Goal: Information Seeking & Learning: Learn about a topic

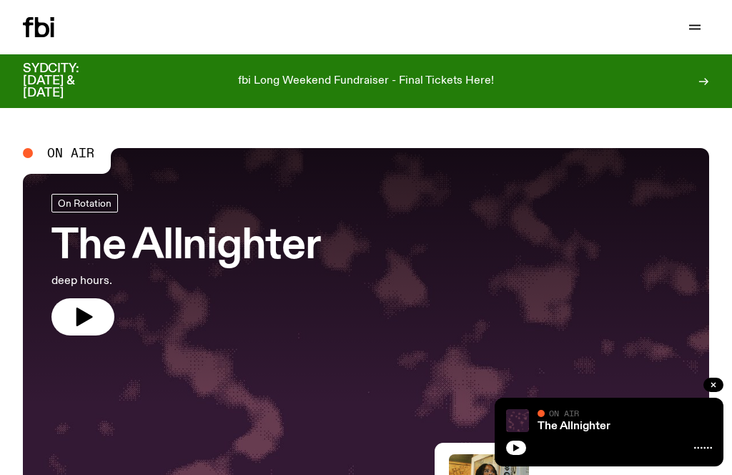
click at [689, 26] on icon "button" at bounding box center [694, 27] width 17 height 17
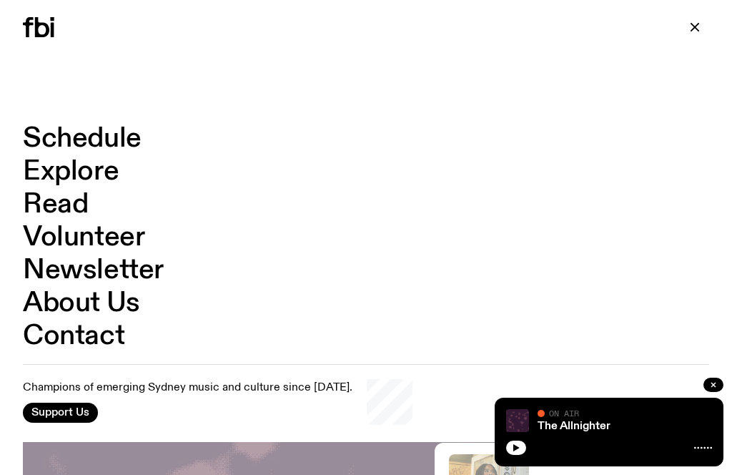
click at [57, 136] on link "Schedule" at bounding box center [82, 138] width 119 height 27
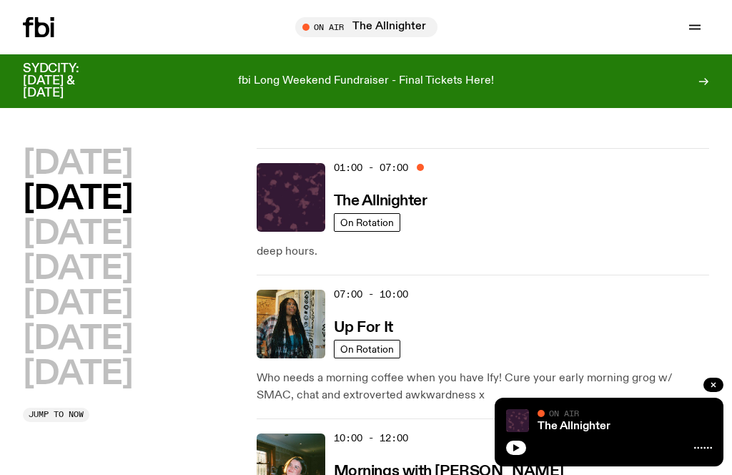
click at [344, 31] on span "Tune in live" at bounding box center [370, 26] width 119 height 11
click at [507, 452] on button "button" at bounding box center [516, 448] width 20 height 14
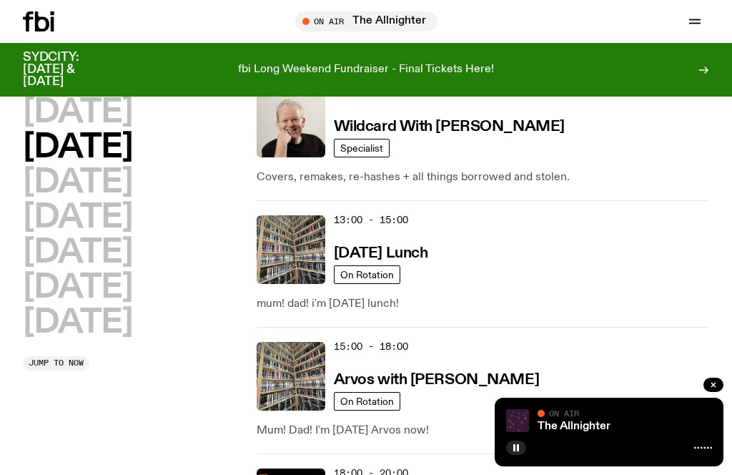
scroll to position [459, 0]
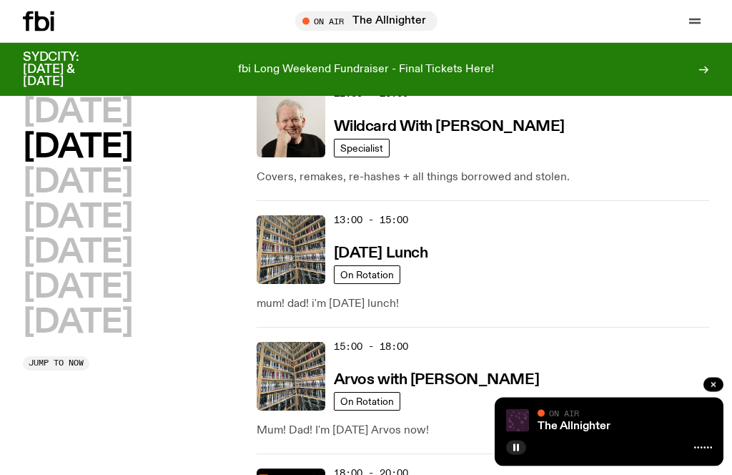
click at [373, 114] on div "12:00 - 13:00 Wildcard With [PERSON_NAME]" at bounding box center [521, 123] width 375 height 69
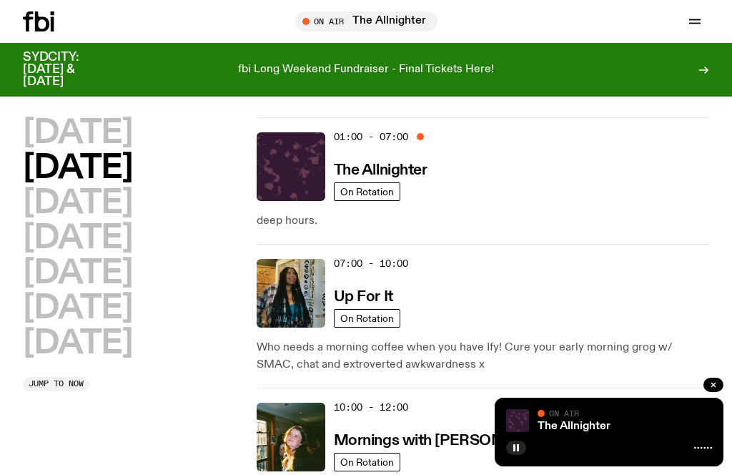
scroll to position [16, 0]
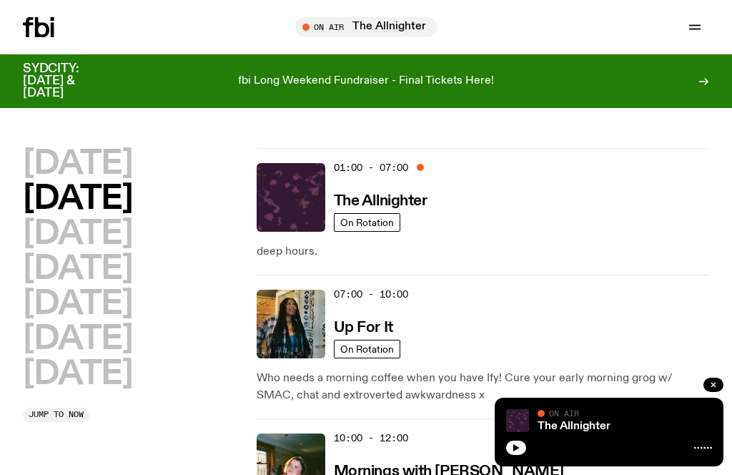
click at [355, 35] on div "Tune in live" at bounding box center [366, 27] width 142 height 20
click at [511, 462] on div "The Allnighter On Air On Air" at bounding box center [609, 432] width 229 height 69
click at [516, 471] on h3 "Mornings with Freya Shields" at bounding box center [449, 471] width 230 height 15
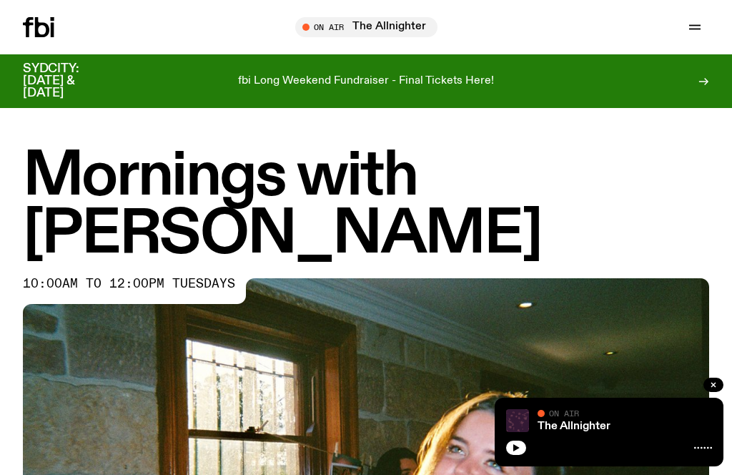
click at [516, 463] on div "The Allnighter On Air On Air" at bounding box center [609, 432] width 229 height 69
click at [698, 31] on icon "button" at bounding box center [694, 27] width 17 height 17
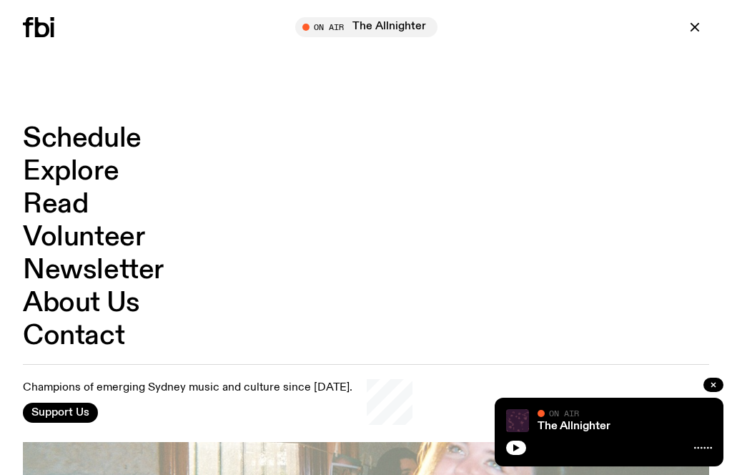
click at [64, 145] on link "Schedule" at bounding box center [82, 138] width 119 height 27
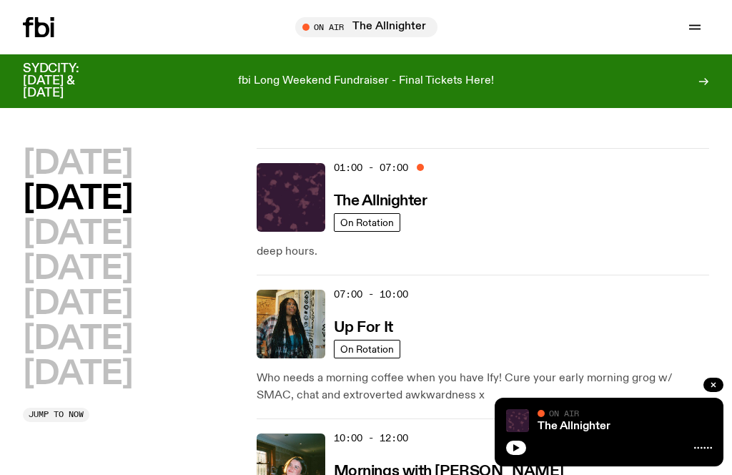
click at [511, 458] on div "The Allnighter On Air On Air" at bounding box center [609, 432] width 229 height 69
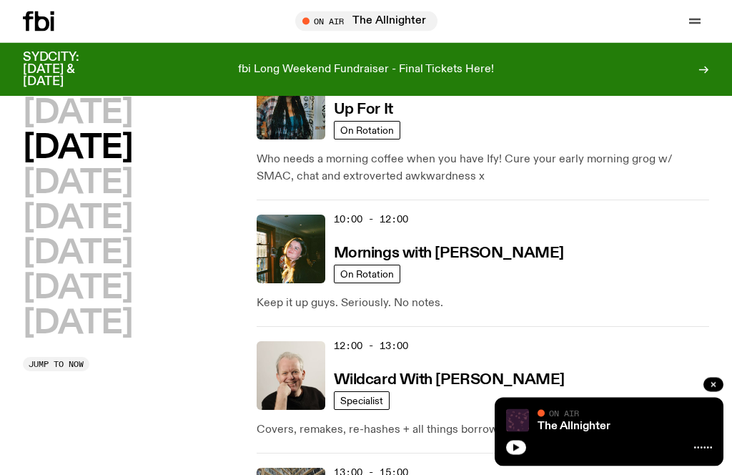
scroll to position [208, 0]
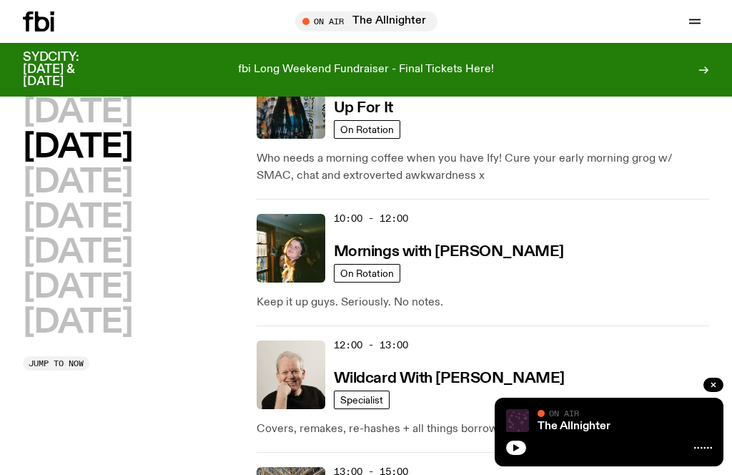
click at [518, 451] on icon "button" at bounding box center [516, 447] width 6 height 7
click at [514, 455] on button "button" at bounding box center [516, 448] width 20 height 14
click at [520, 455] on button "button" at bounding box center [516, 448] width 20 height 14
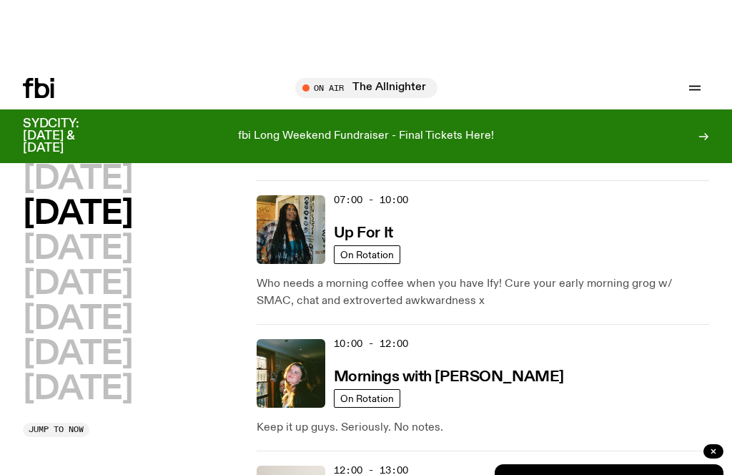
scroll to position [0, 0]
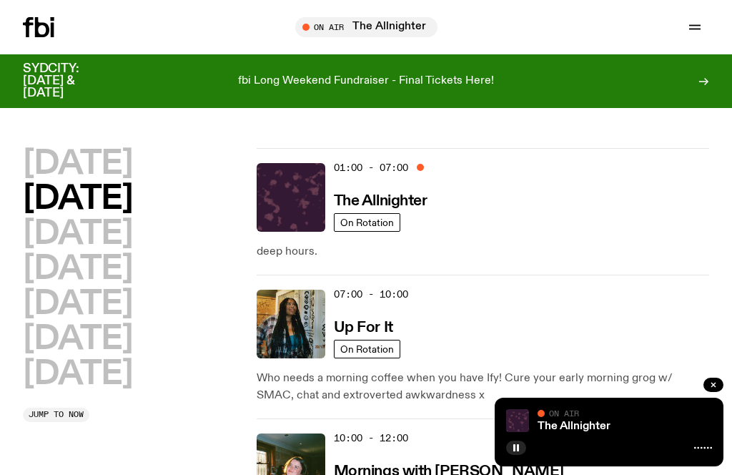
click at [292, 190] on img at bounding box center [291, 197] width 69 height 69
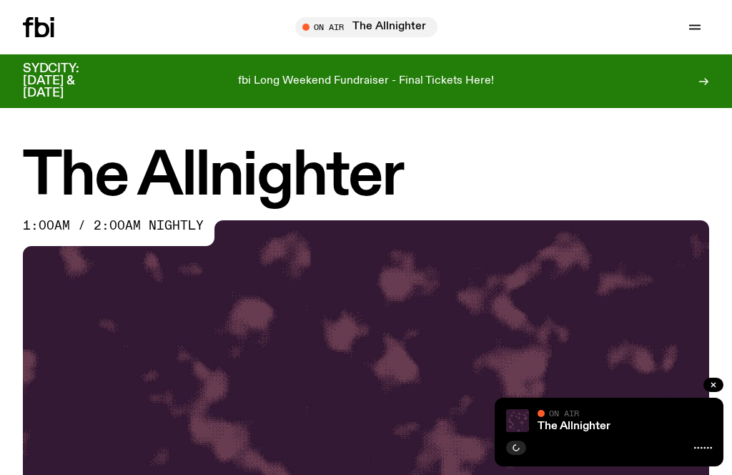
click at [478, 423] on img at bounding box center [366, 413] width 686 height 386
click at [520, 452] on button "button" at bounding box center [516, 448] width 20 height 14
click at [506, 449] on button "button" at bounding box center [516, 448] width 20 height 14
